Goal: Information Seeking & Learning: Learn about a topic

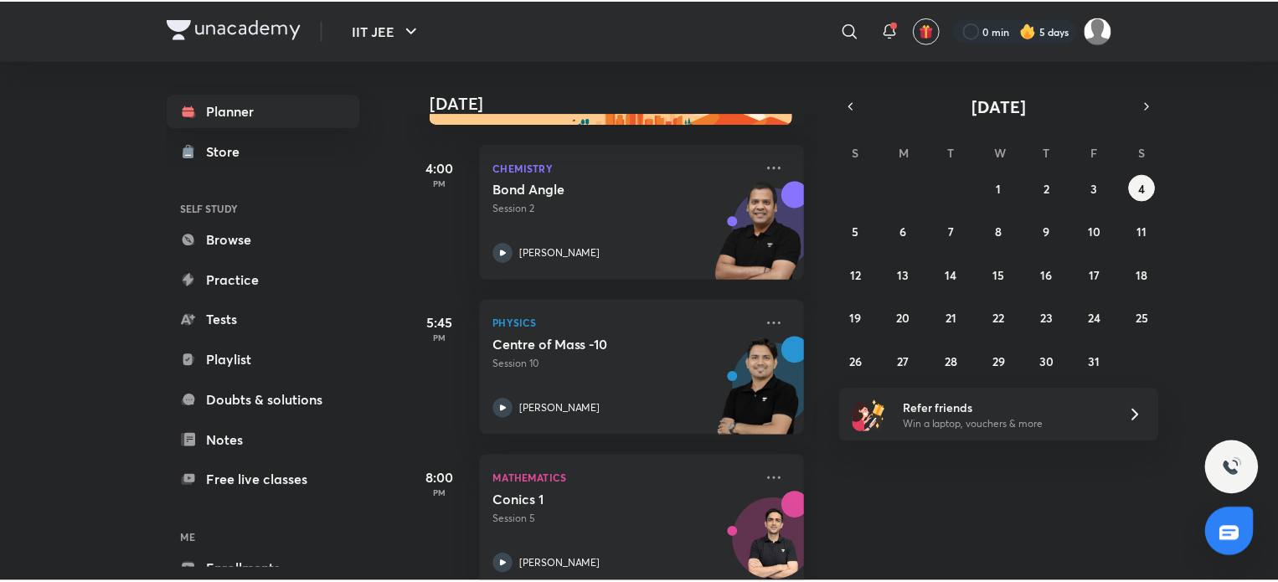
scroll to position [102, 0]
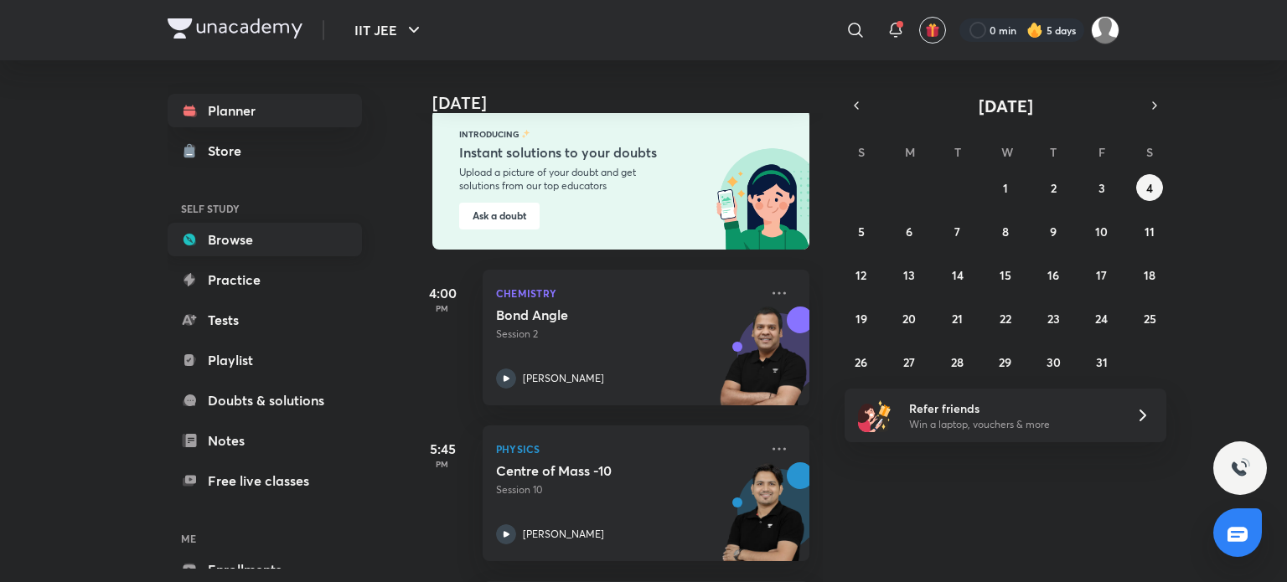
click at [302, 250] on link "Browse" at bounding box center [265, 240] width 194 height 34
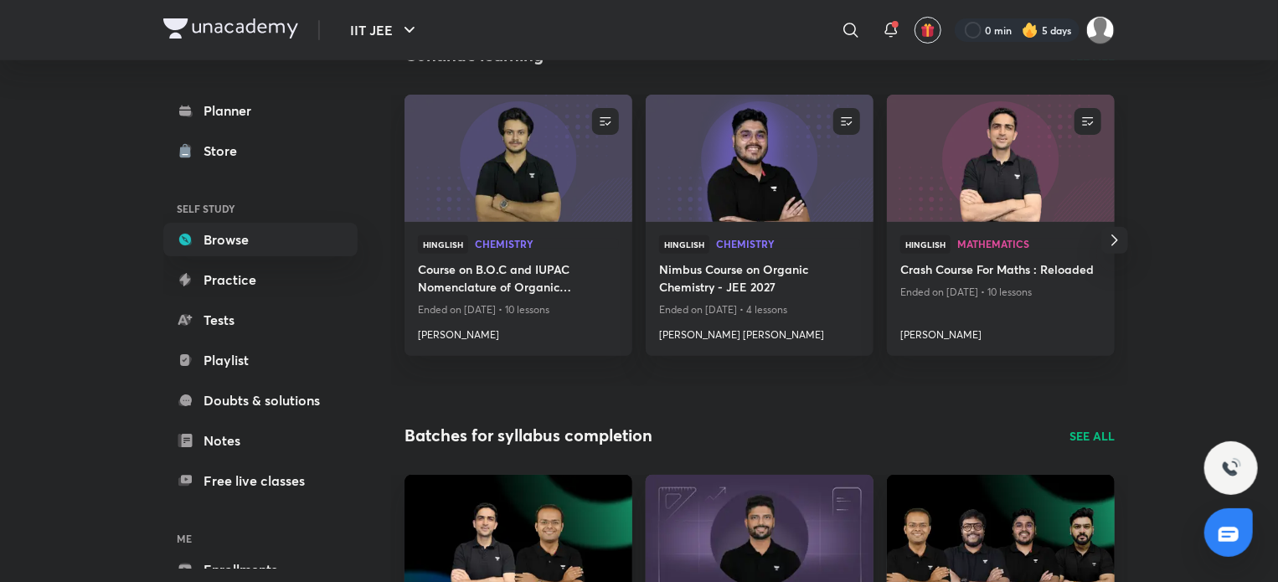
scroll to position [71, 0]
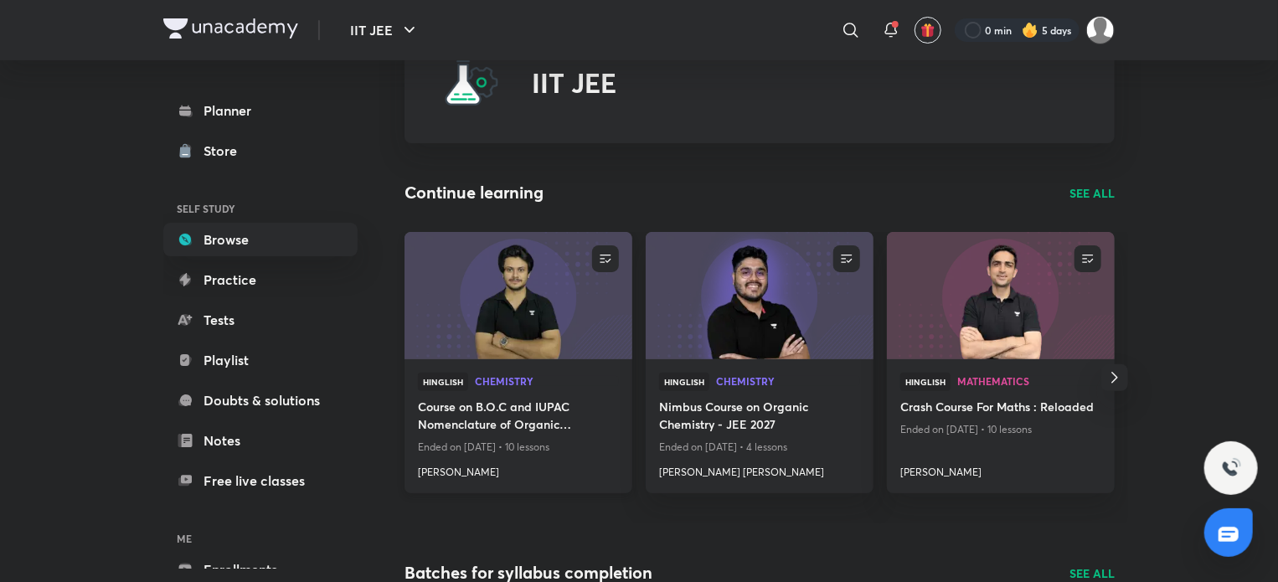
click at [467, 414] on h4 "Course on B.O.C and IUPAC Nomenclature of Organic Compounds" at bounding box center [518, 417] width 201 height 39
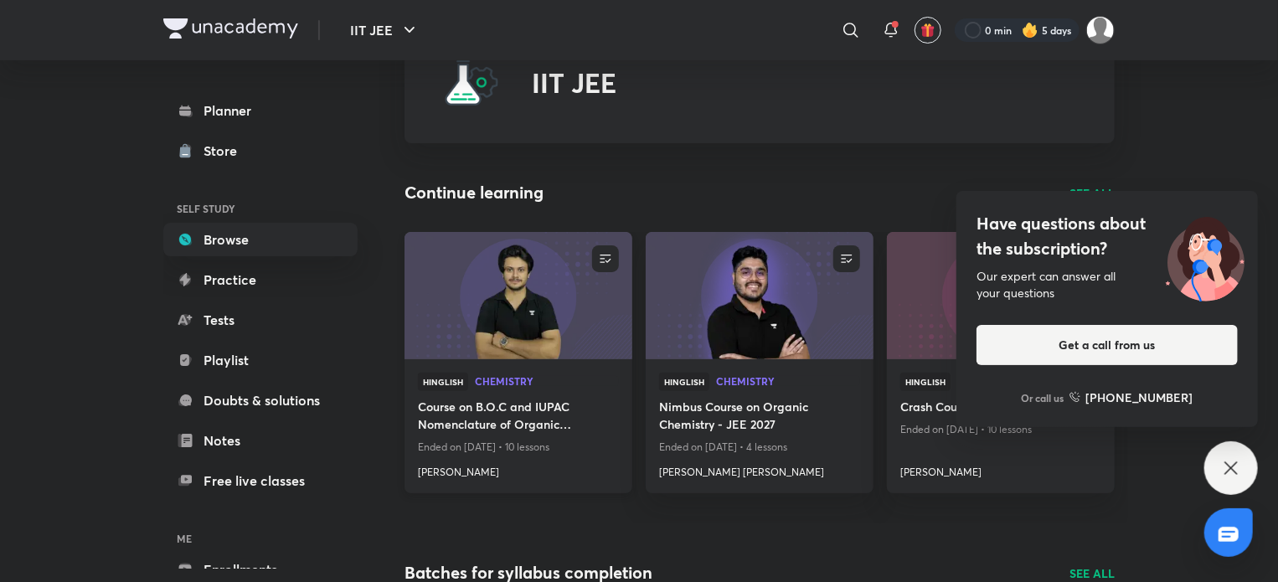
click at [472, 411] on h4 "Course on B.O.C and IUPAC Nomenclature of Organic Compounds" at bounding box center [518, 417] width 201 height 39
click at [1226, 460] on icon at bounding box center [1231, 468] width 20 height 20
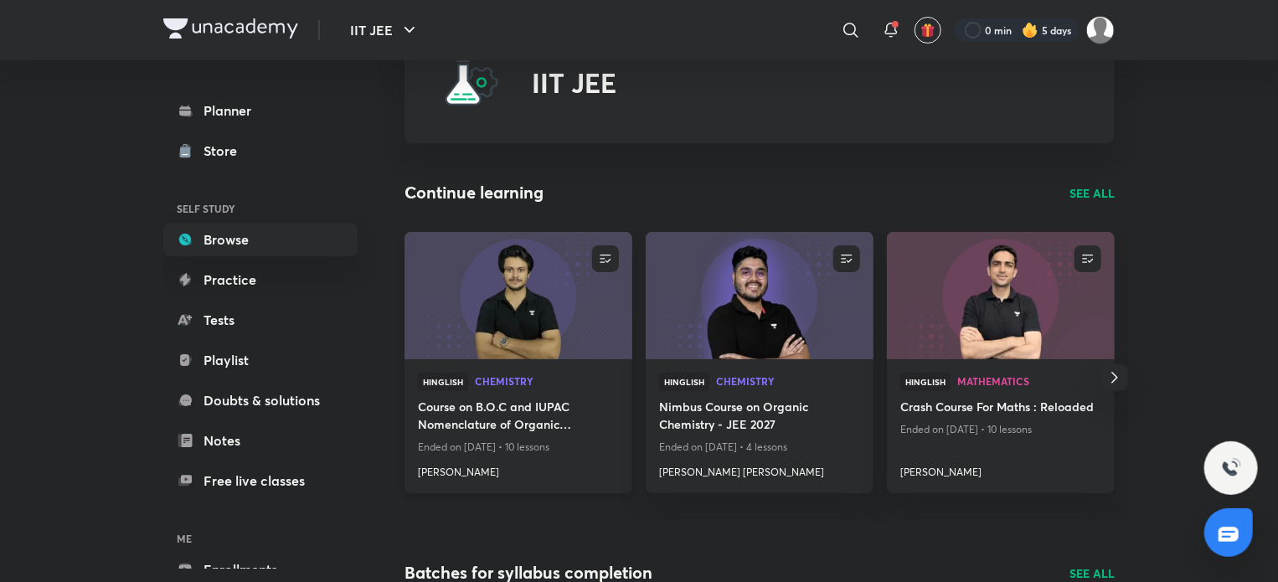
click at [534, 405] on h4 "Course on B.O.C and IUPAC Nomenclature of Organic Compounds" at bounding box center [518, 417] width 201 height 39
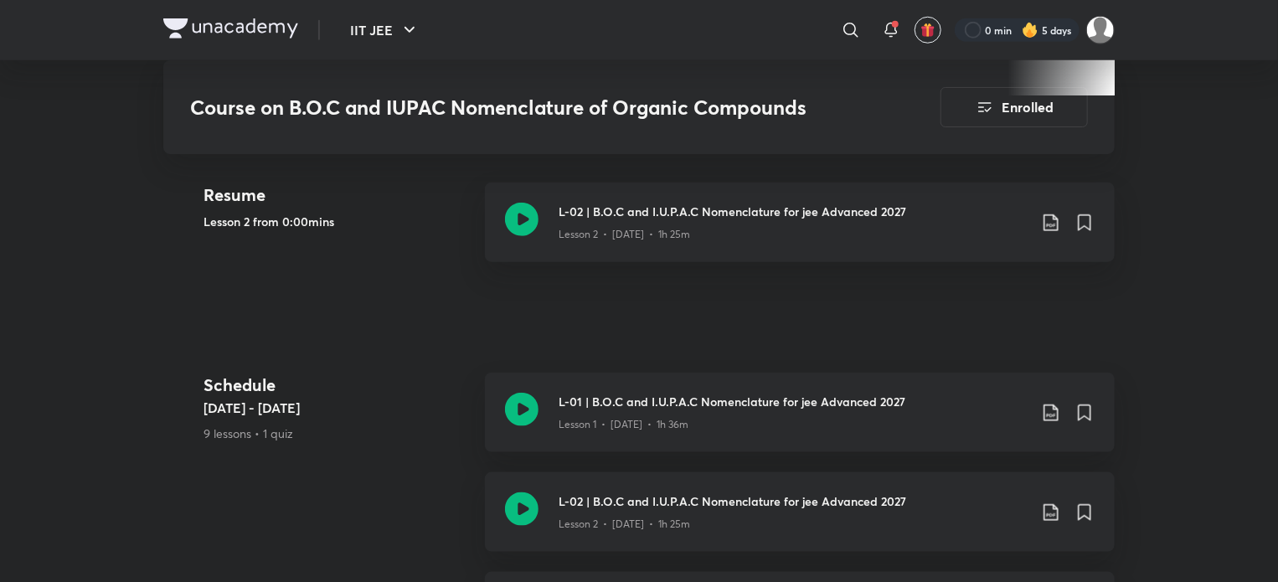
scroll to position [754, 0]
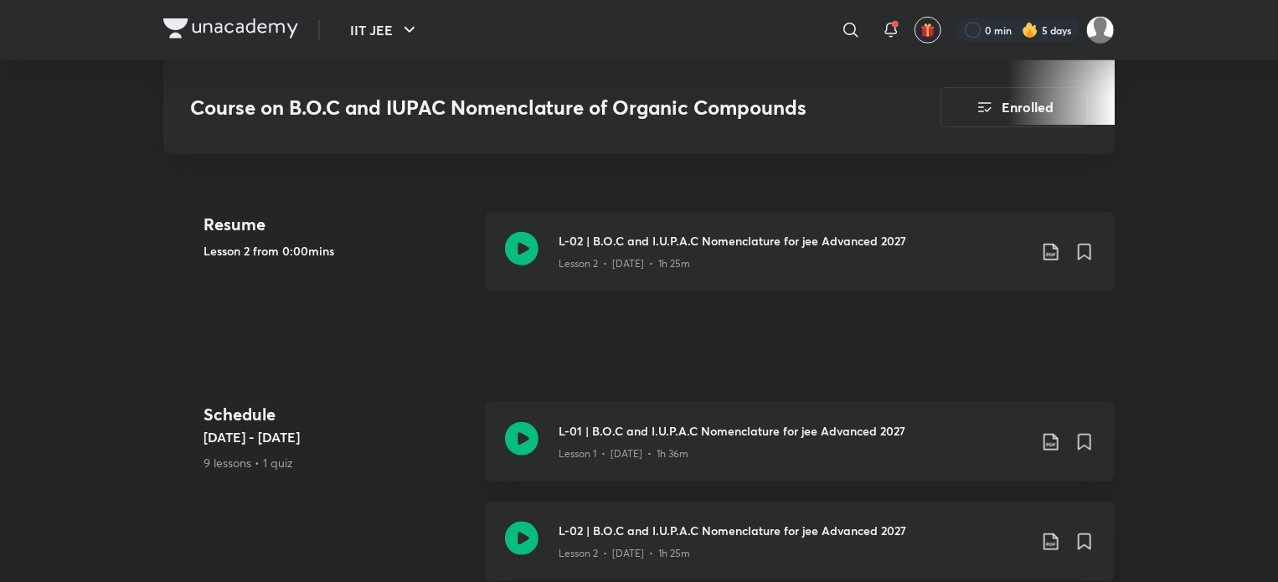
click at [542, 255] on div "L-02 | B.O.C and I.U.P.A.C Nomenclature for jee Advanced 2027 Lesson 2 • [DATE]…" at bounding box center [800, 252] width 630 height 80
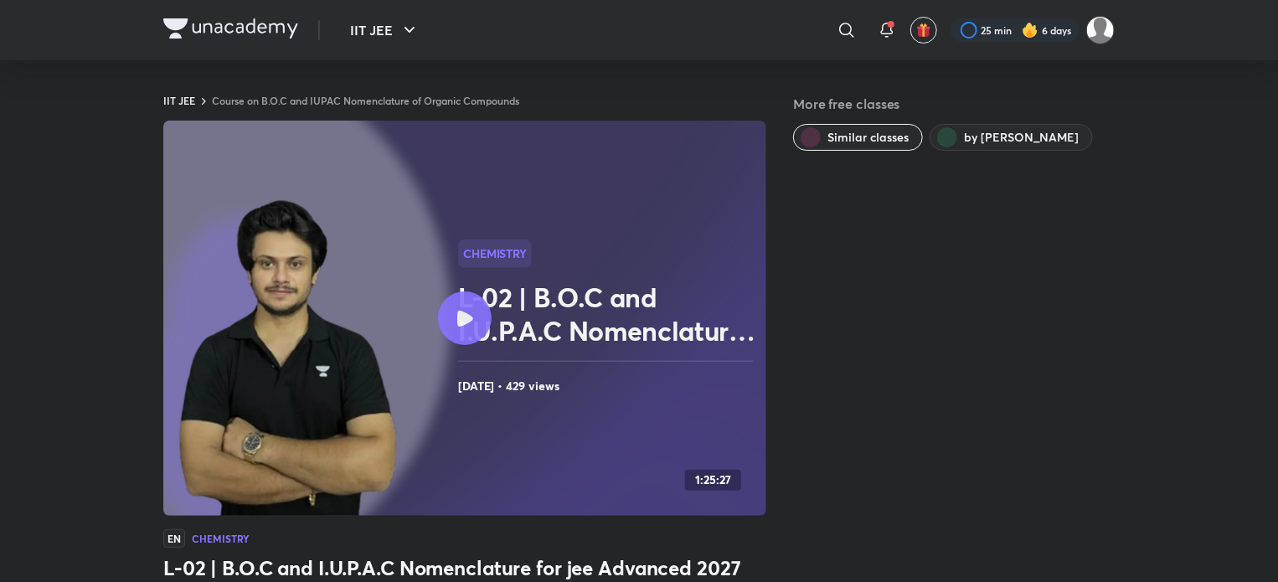
click at [498, 322] on h2 "L-02 | B.O.C and I.U.P.A.C Nomenclature for jee Advanced 2027" at bounding box center [609, 314] width 302 height 67
